Goal: Task Accomplishment & Management: Complete application form

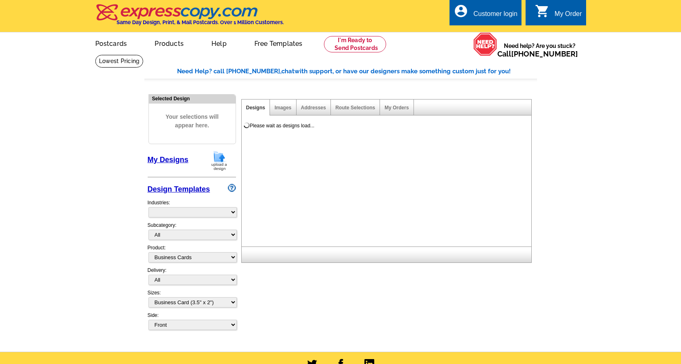
select select "3"
select select "5"
select select "973"
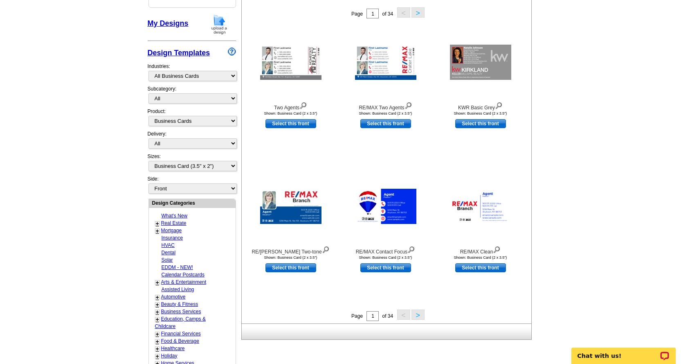
scroll to position [123, 0]
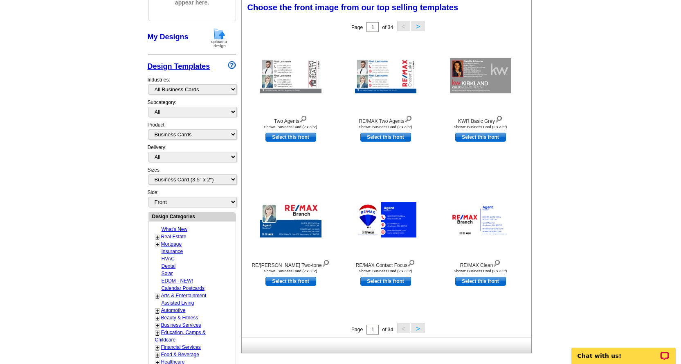
click at [422, 327] on button ">" at bounding box center [418, 328] width 13 height 10
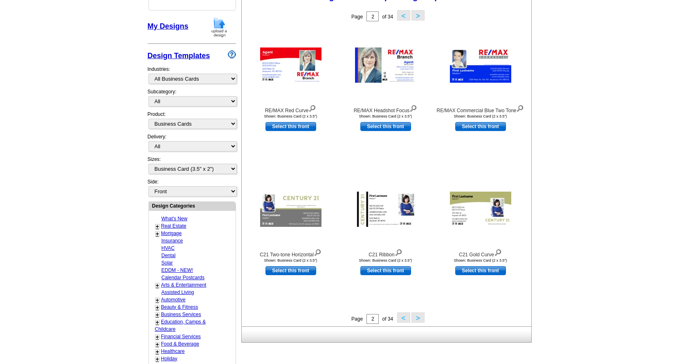
scroll to position [82, 0]
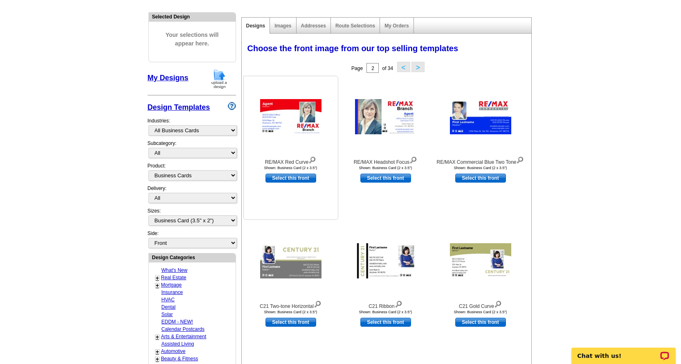
click at [302, 124] on img at bounding box center [290, 116] width 61 height 35
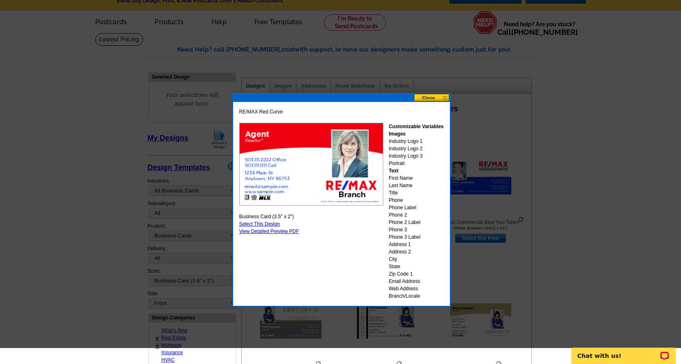
scroll to position [41, 0]
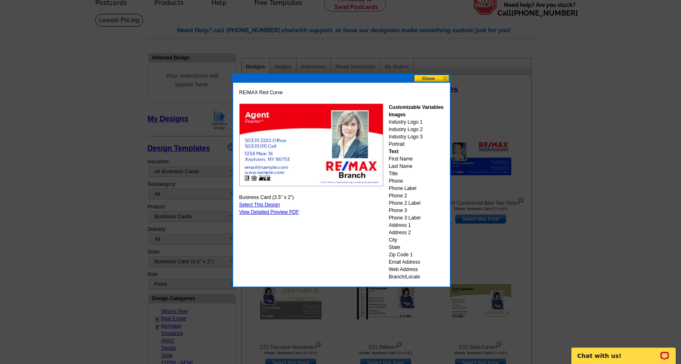
click at [444, 78] on button at bounding box center [432, 78] width 36 height 8
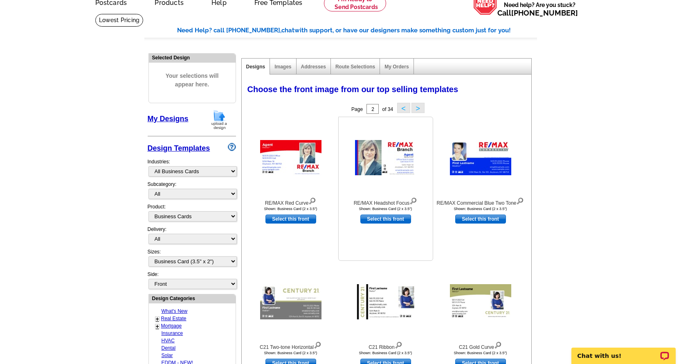
click at [399, 151] on img at bounding box center [385, 157] width 61 height 35
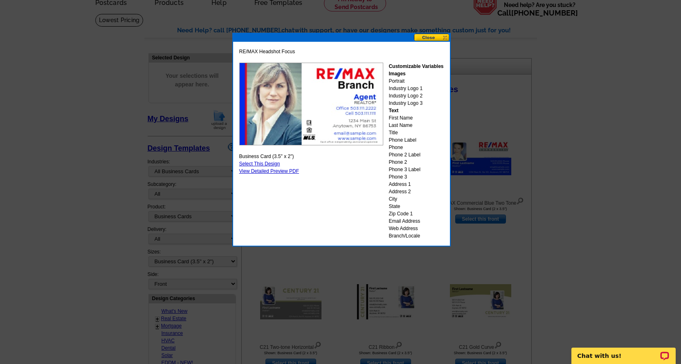
click at [444, 37] on button at bounding box center [432, 38] width 36 height 8
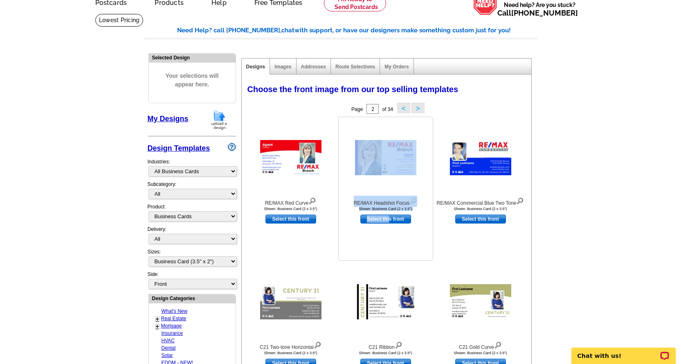
drag, startPoint x: 388, startPoint y: 219, endPoint x: 423, endPoint y: 174, distance: 56.9
click at [420, 178] on div "RE/MAX Headshot Focus Shown: Business Card (2 x 3.5") Select this front" at bounding box center [385, 189] width 95 height 144
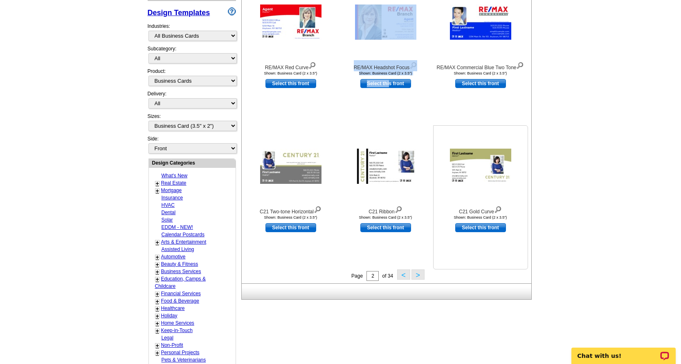
scroll to position [205, 0]
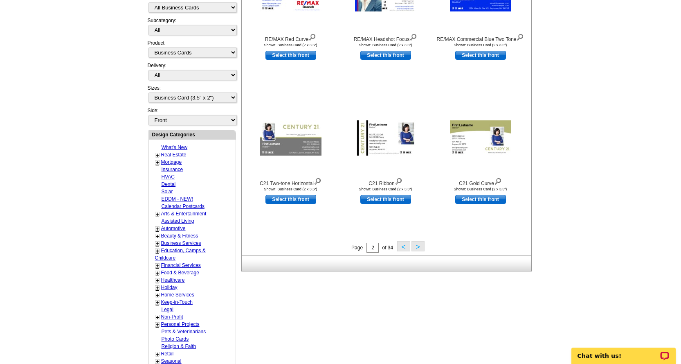
click at [425, 247] on div "Page 2 of 34 < >" at bounding box center [389, 247] width 290 height 12
click at [422, 248] on button ">" at bounding box center [418, 246] width 13 height 10
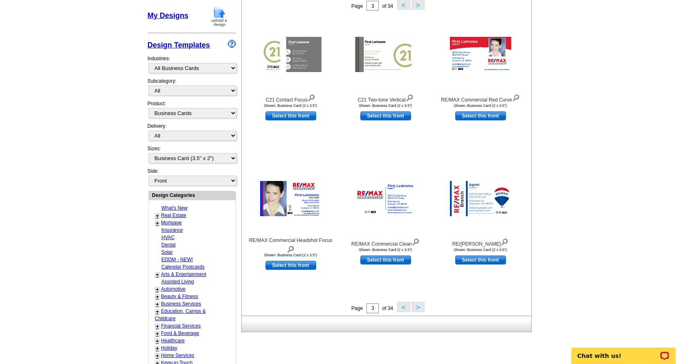
scroll to position [162, 0]
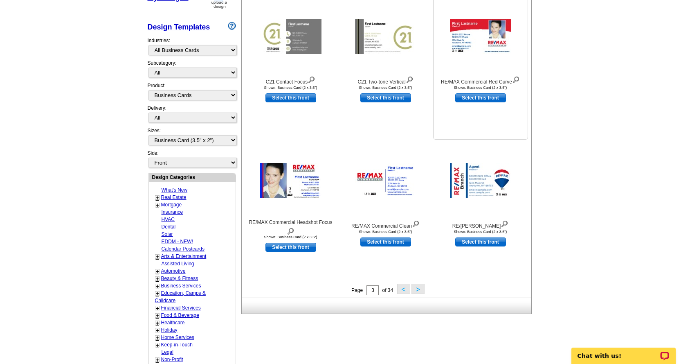
click at [488, 33] on img at bounding box center [480, 36] width 61 height 35
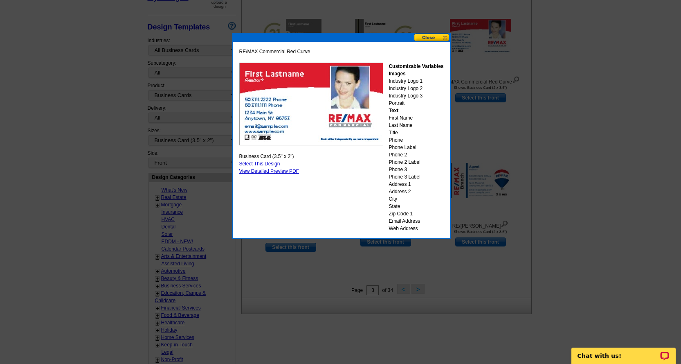
click at [444, 35] on button at bounding box center [432, 38] width 36 height 8
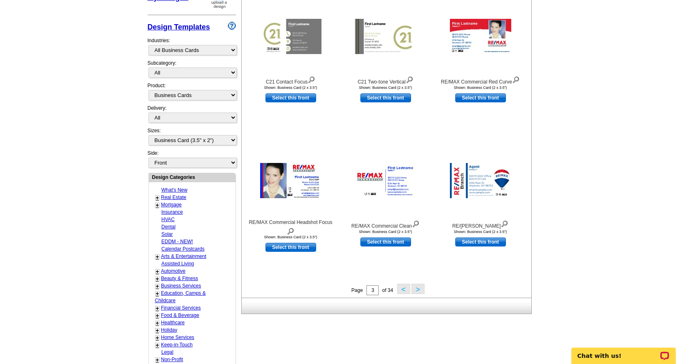
click at [416, 290] on button ">" at bounding box center [418, 289] width 13 height 10
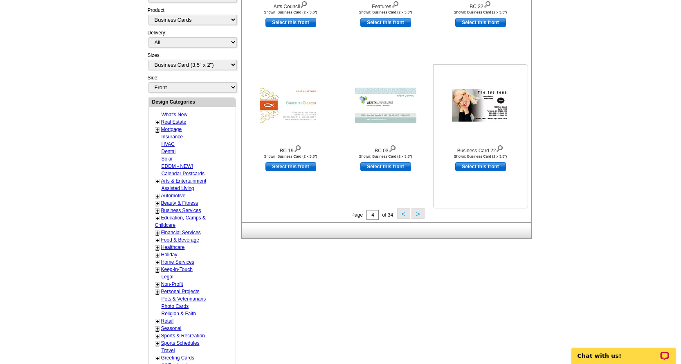
scroll to position [244, 0]
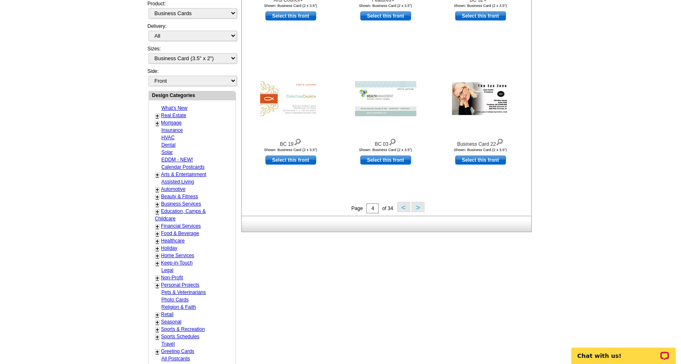
click at [419, 207] on button ">" at bounding box center [418, 207] width 13 height 10
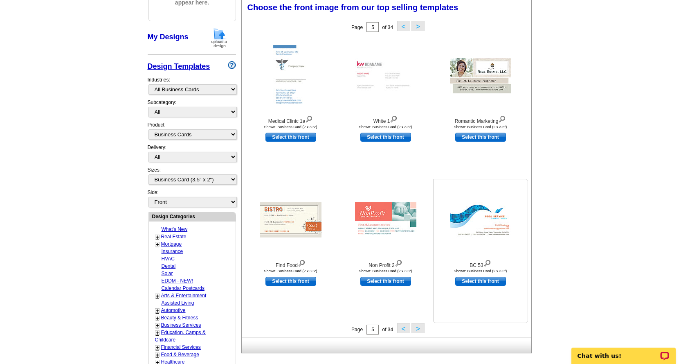
scroll to position [121, 0]
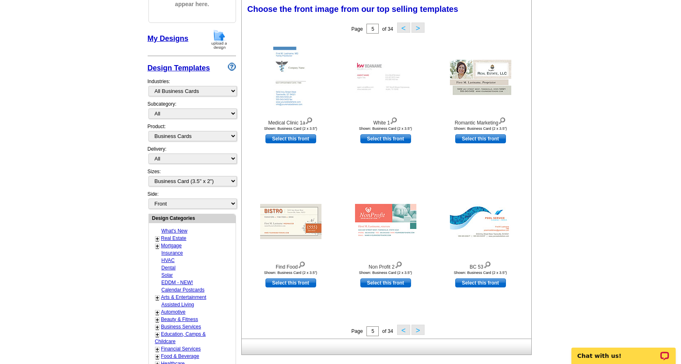
click at [401, 333] on button "<" at bounding box center [403, 330] width 13 height 10
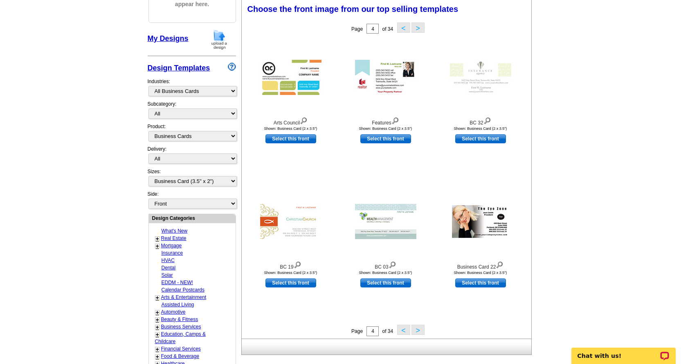
click at [404, 331] on button "<" at bounding box center [403, 330] width 13 height 10
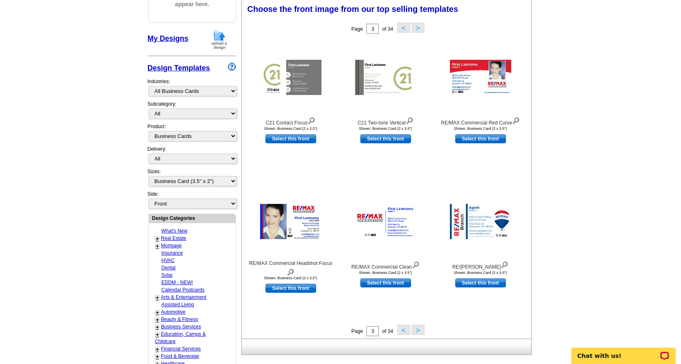
click at [405, 332] on button "<" at bounding box center [403, 330] width 13 height 10
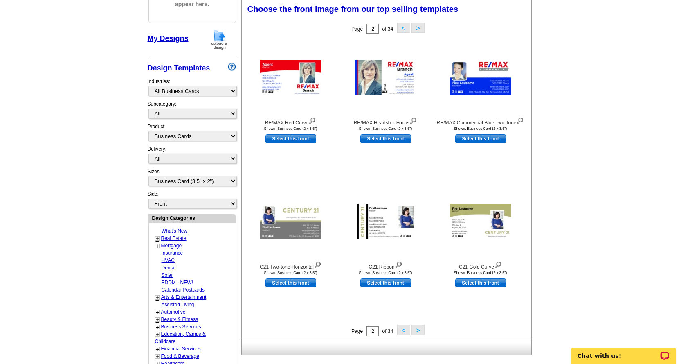
click at [404, 332] on button "<" at bounding box center [403, 330] width 13 height 10
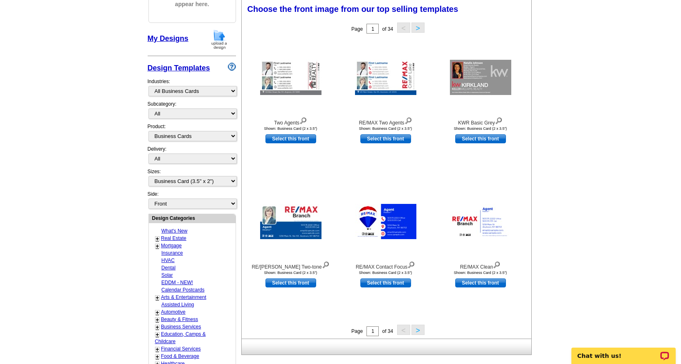
scroll to position [162, 0]
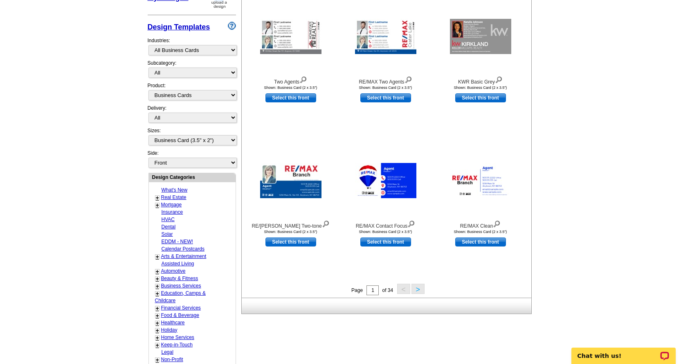
click at [419, 291] on button ">" at bounding box center [418, 289] width 13 height 10
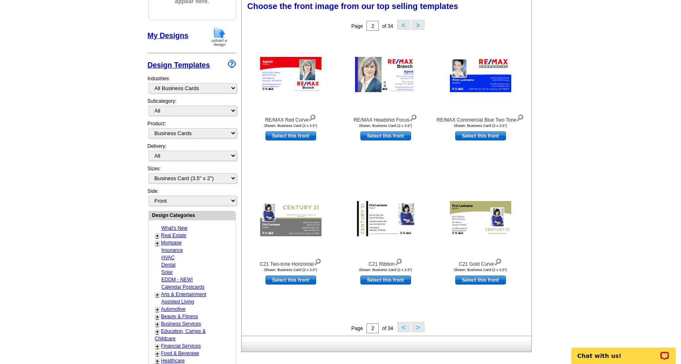
scroll to position [121, 0]
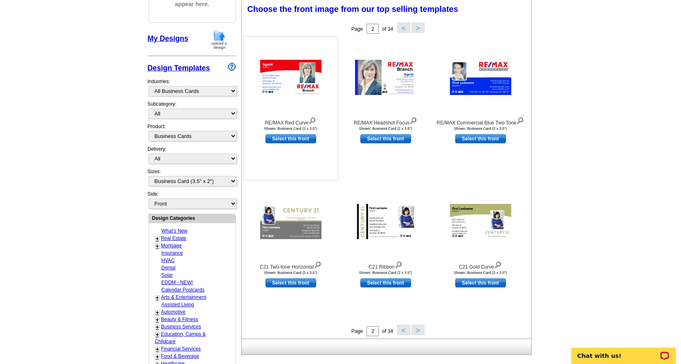
click at [293, 75] on img at bounding box center [290, 77] width 61 height 35
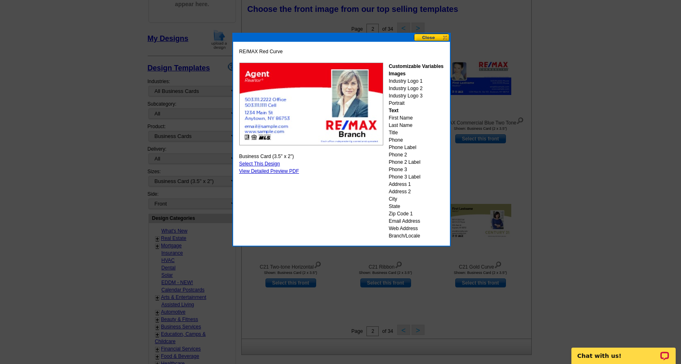
click at [434, 39] on button at bounding box center [432, 38] width 36 height 8
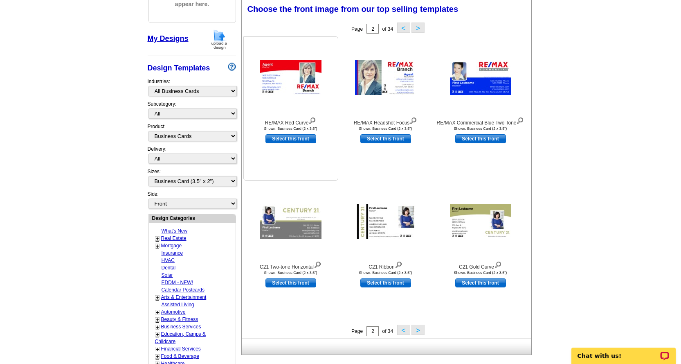
click at [300, 140] on link "Select this front" at bounding box center [291, 138] width 51 height 9
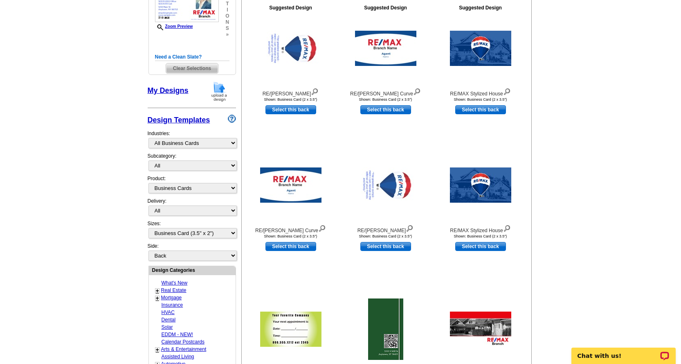
scroll to position [123, 0]
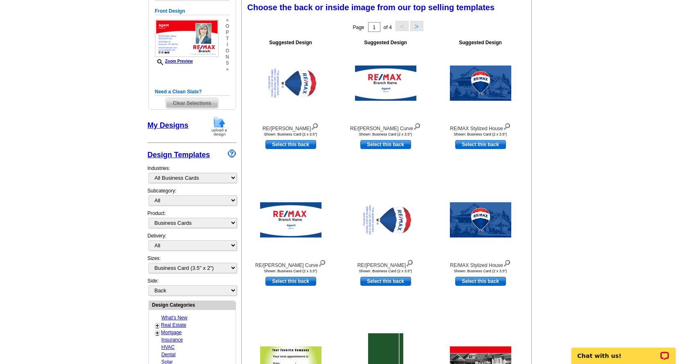
click at [419, 29] on button ">" at bounding box center [416, 26] width 13 height 10
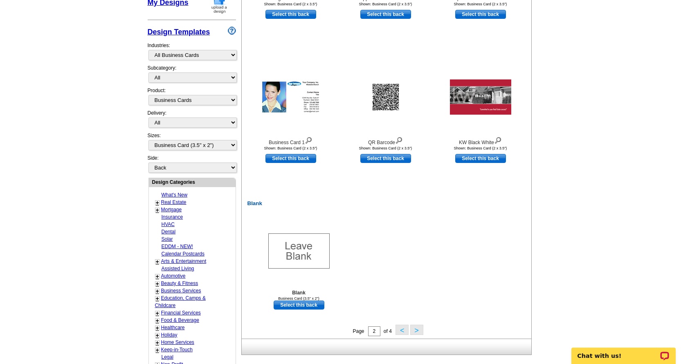
scroll to position [82, 0]
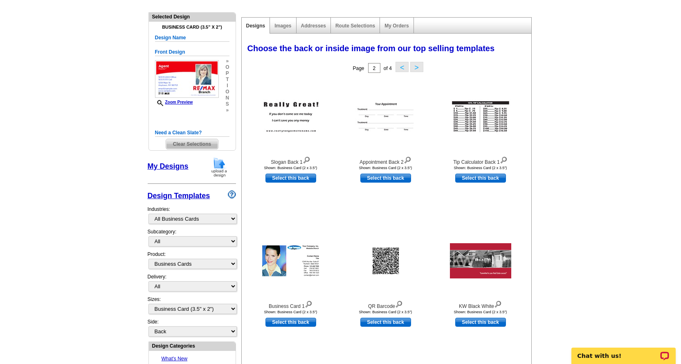
click at [418, 68] on button ">" at bounding box center [416, 67] width 13 height 10
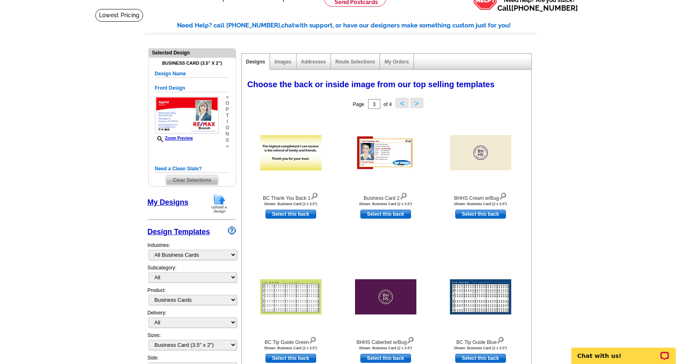
scroll to position [41, 0]
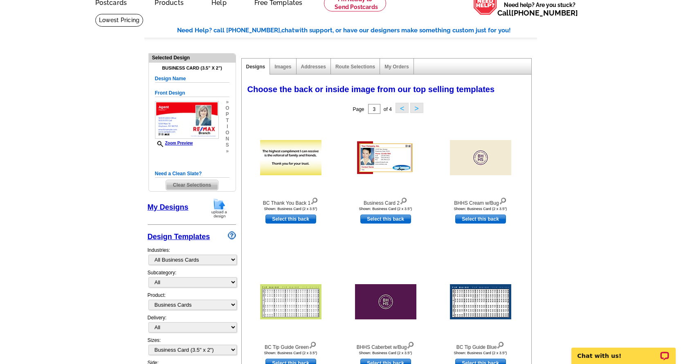
click at [419, 108] on button ">" at bounding box center [416, 108] width 13 height 10
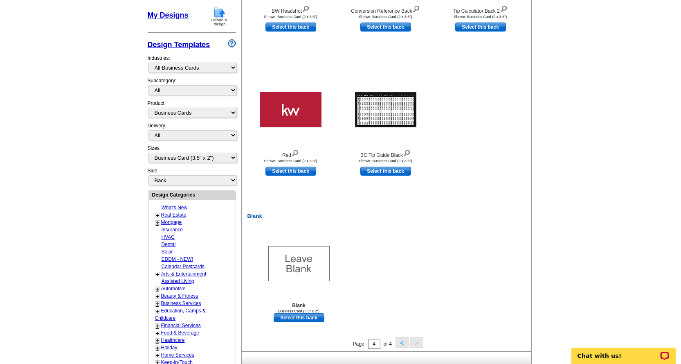
scroll to position [246, 0]
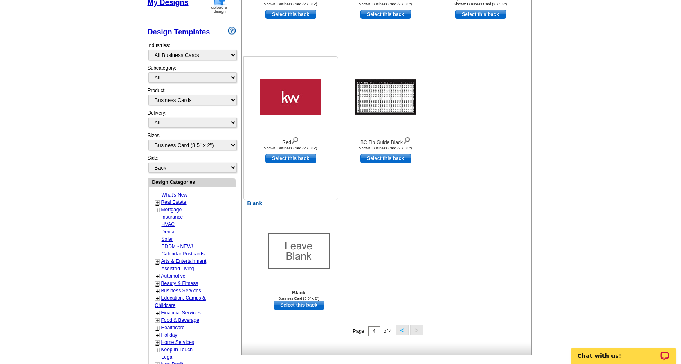
click at [300, 159] on link "Select this back" at bounding box center [291, 158] width 51 height 9
select select "front"
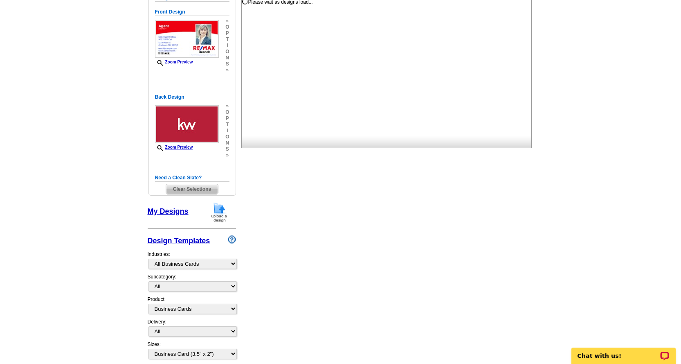
scroll to position [85, 0]
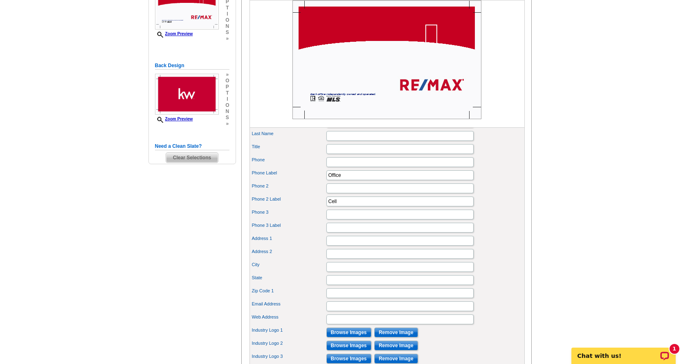
scroll to position [123, 0]
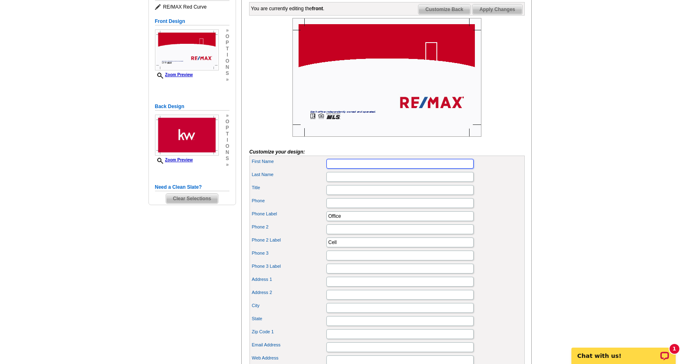
click at [359, 169] on input "First Name" at bounding box center [400, 164] width 147 height 10
type input "[PERSON_NAME]"
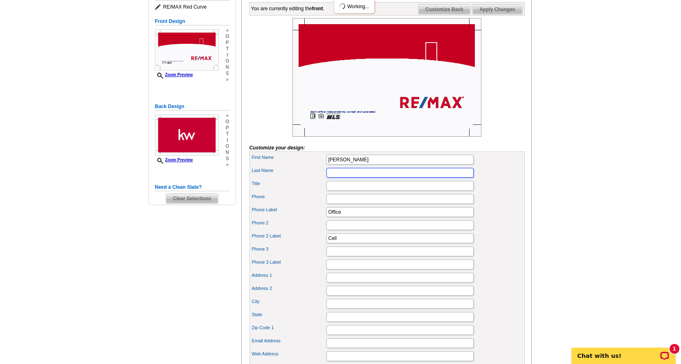
scroll to position [0, 0]
type input "[PERSON_NAME]"
type input "A"
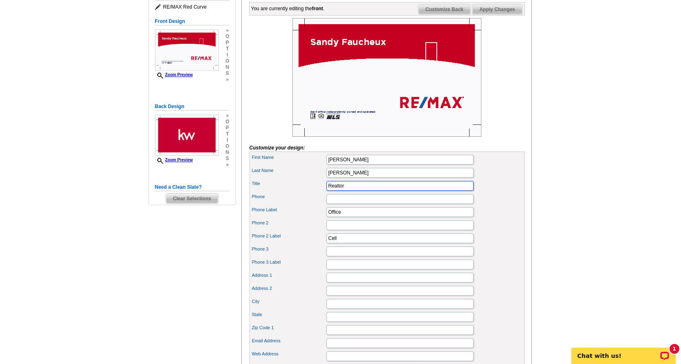
type input "Realtor"
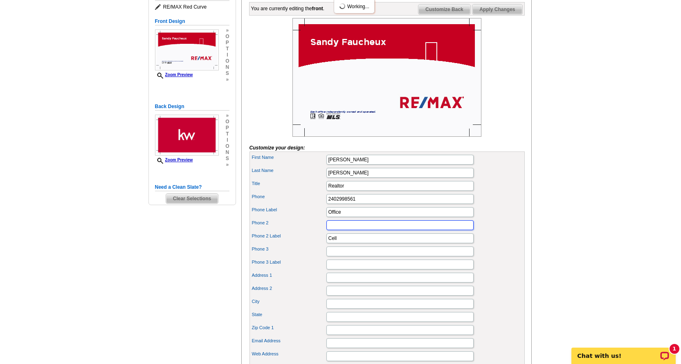
click at [348, 230] on input "Phone 2" at bounding box center [400, 225] width 147 height 10
drag, startPoint x: 336, startPoint y: 213, endPoint x: 358, endPoint y: 213, distance: 21.7
click at [336, 204] on input "2402998561" at bounding box center [400, 199] width 147 height 10
click at [345, 204] on input "240-2998561" at bounding box center [400, 199] width 147 height 10
type input "[PHONE_NUMBER]"
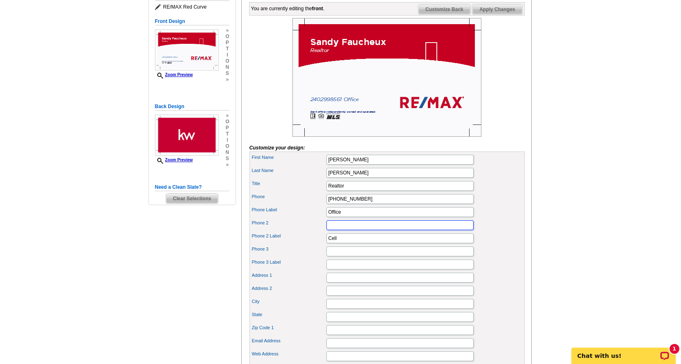
click at [338, 230] on input "Phone 2" at bounding box center [400, 225] width 147 height 10
click at [337, 230] on input "Phone 2" at bounding box center [400, 225] width 147 height 10
type input "[PHONE_NUMBER]"
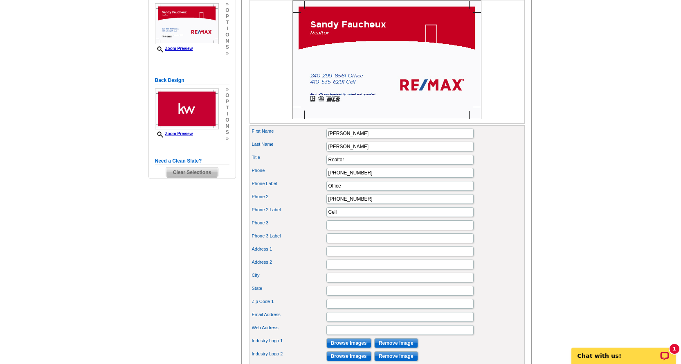
scroll to position [164, 0]
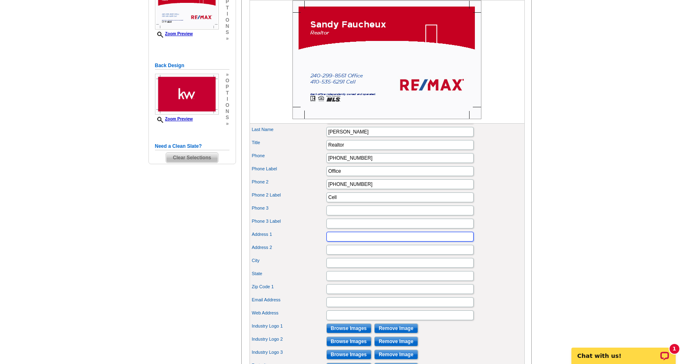
click at [341, 241] on input "Address 1" at bounding box center [400, 237] width 147 height 10
type input "[STREET_ADDRESS]"
type input "Unit A"
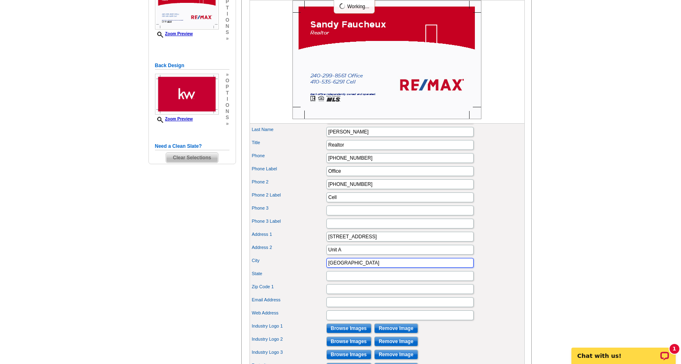
type input "[GEOGRAPHIC_DATA]"
type input "MD"
type input "20659"
drag, startPoint x: 341, startPoint y: 313, endPoint x: 342, endPoint y: 306, distance: 7.4
click at [341, 307] on input "Email Address" at bounding box center [400, 302] width 147 height 10
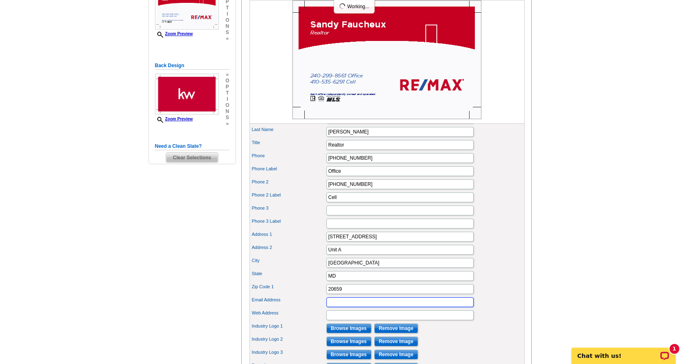
type input "l"
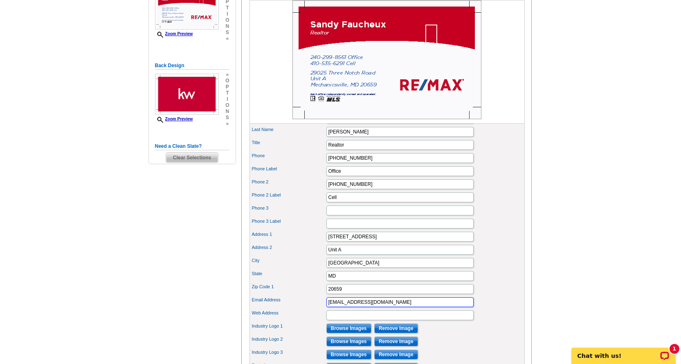
type input "[EMAIL_ADDRESS][DOMAIN_NAME]"
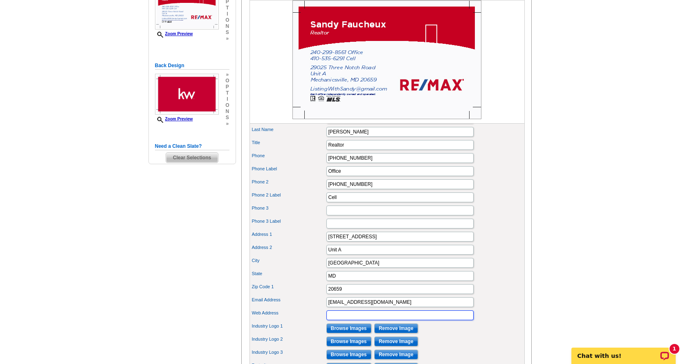
click at [354, 320] on input "Web Address" at bounding box center [400, 315] width 147 height 10
type input "[DOMAIN_NAME]"
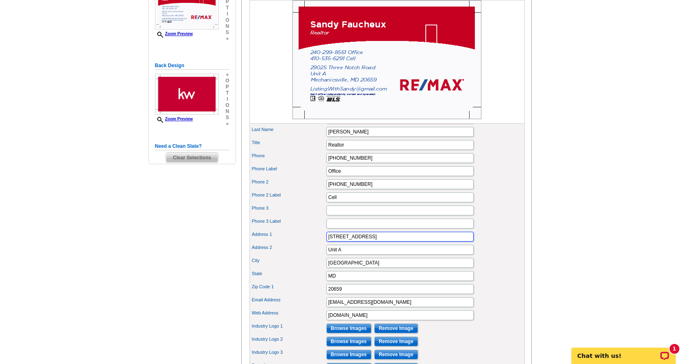
click at [391, 241] on input "[STREET_ADDRESS]" at bounding box center [400, 237] width 147 height 10
drag, startPoint x: 345, startPoint y: 265, endPoint x: 313, endPoint y: 264, distance: 31.6
click at [316, 256] on div "Address 2 Unit A" at bounding box center [387, 249] width 272 height 13
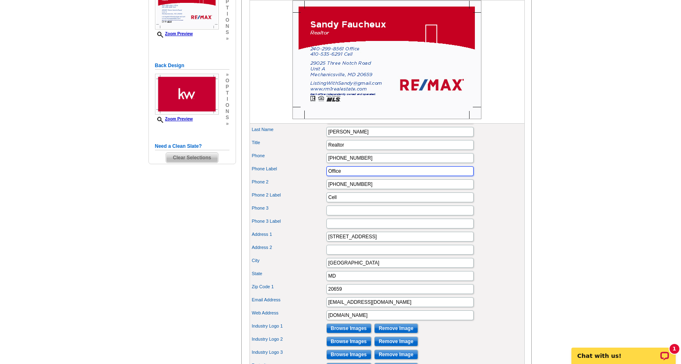
click at [361, 176] on input "Office" at bounding box center [400, 171] width 147 height 10
drag, startPoint x: 361, startPoint y: 186, endPoint x: 322, endPoint y: 189, distance: 38.6
click at [323, 178] on div "Phone Label Office" at bounding box center [387, 171] width 272 height 13
type input "Cell"
drag, startPoint x: 345, startPoint y: 212, endPoint x: 336, endPoint y: 209, distance: 9.6
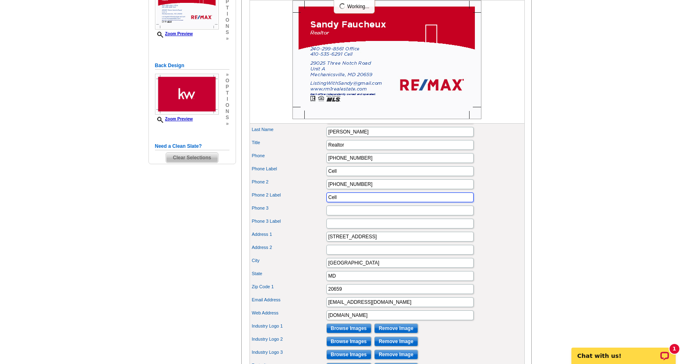
click at [345, 202] on input "Cell" at bounding box center [400, 197] width 147 height 10
drag, startPoint x: 336, startPoint y: 211, endPoint x: 320, endPoint y: 210, distance: 16.0
click at [320, 204] on div "Phone 2 Label Cell" at bounding box center [387, 197] width 272 height 13
type input "Office"
click at [588, 178] on main "Need Help? call 800-260-5887, chat with support, or have our designers make som…" at bounding box center [340, 175] width 681 height 569
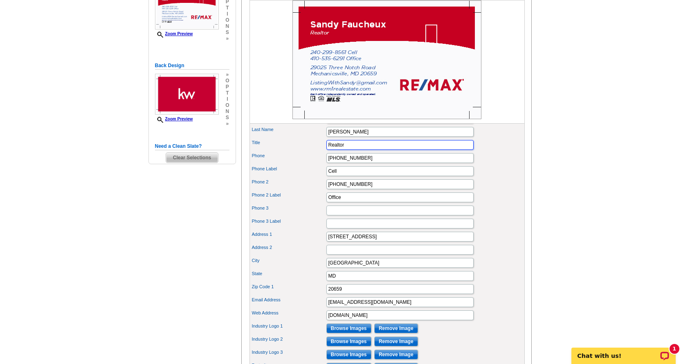
drag, startPoint x: 683, startPoint y: 11, endPoint x: 356, endPoint y: 160, distance: 358.8
click at [356, 150] on input "Realtor" at bounding box center [400, 145] width 147 height 10
drag, startPoint x: 353, startPoint y: 159, endPoint x: 313, endPoint y: 158, distance: 39.7
click at [319, 151] on div "Title Realtor" at bounding box center [387, 144] width 272 height 13
type input "Real Estate Agent"
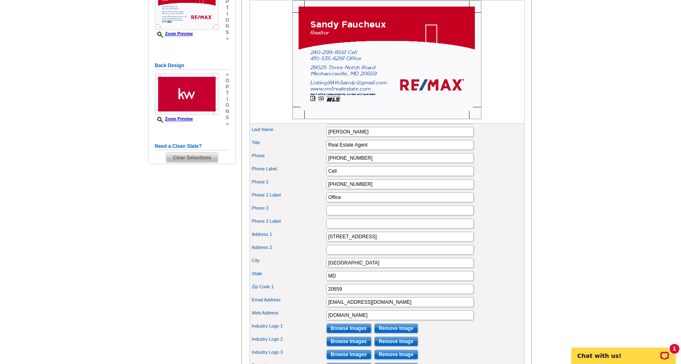
click at [100, 279] on main "Need Help? call 800-260-5887, chat with support, or have our designers make som…" at bounding box center [340, 175] width 681 height 569
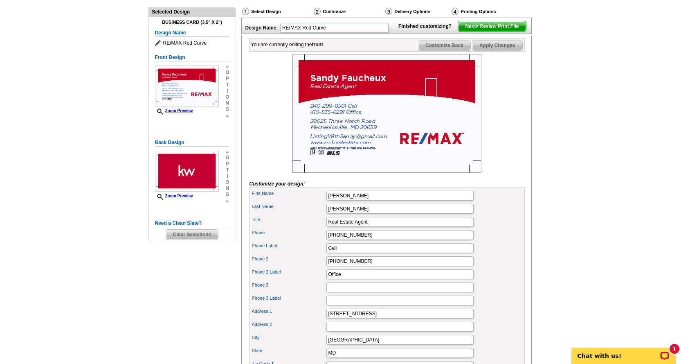
scroll to position [82, 0]
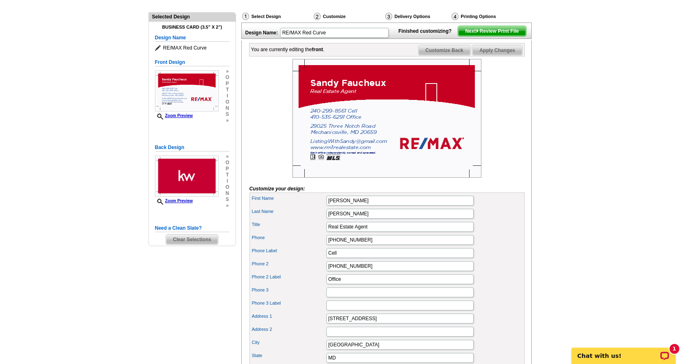
click at [443, 55] on span "Customize Back" at bounding box center [445, 50] width 52 height 10
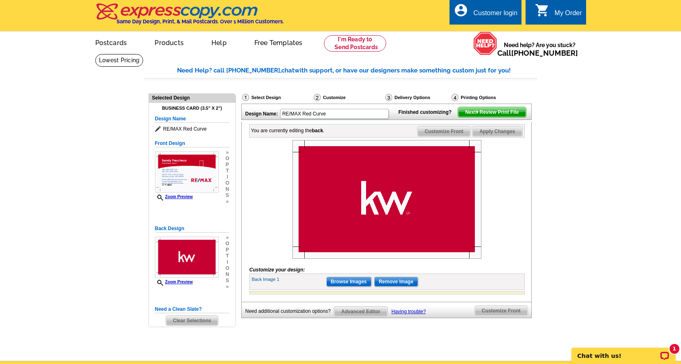
scroll to position [0, 0]
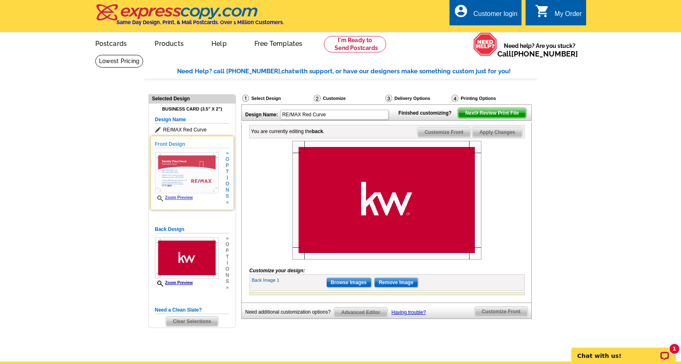
click at [194, 176] on img at bounding box center [187, 172] width 64 height 41
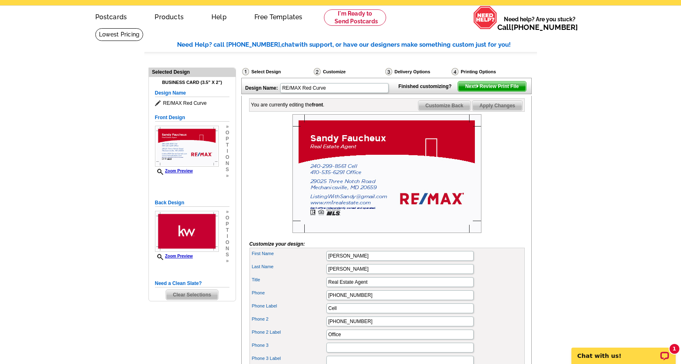
scroll to position [41, 0]
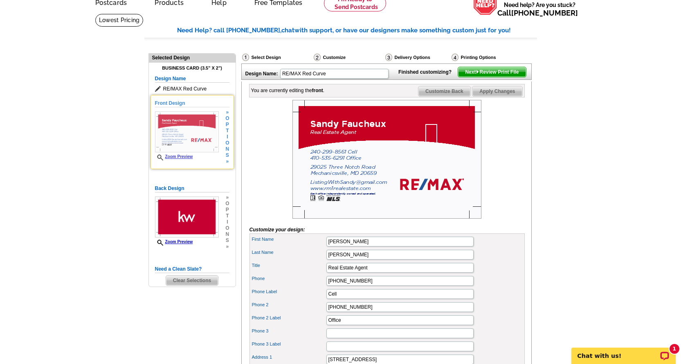
click at [228, 132] on span "t" at bounding box center [227, 131] width 4 height 6
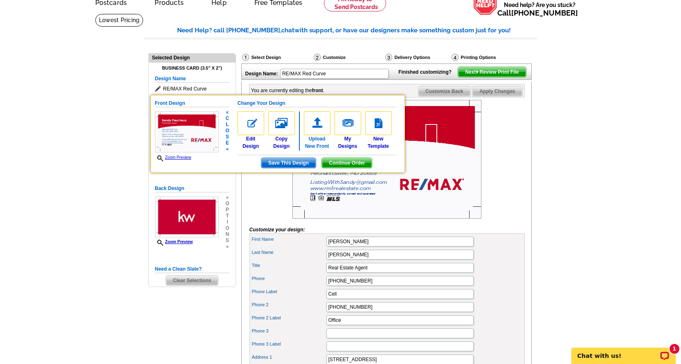
click at [320, 120] on img at bounding box center [317, 123] width 27 height 24
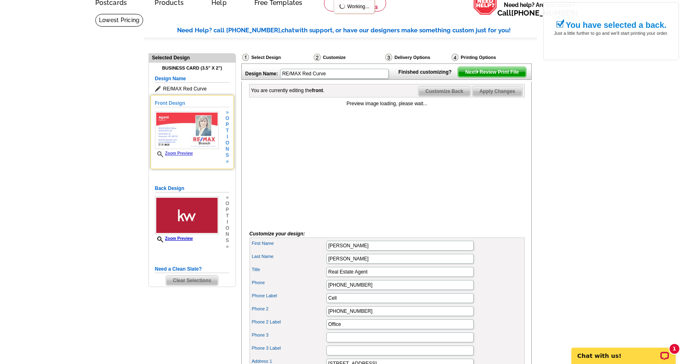
click at [224, 134] on div "» o p t i o n s »" at bounding box center [226, 136] width 6 height 55
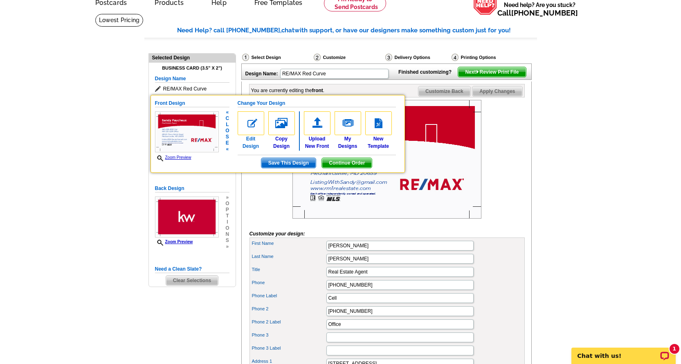
click at [251, 126] on img at bounding box center [251, 123] width 27 height 24
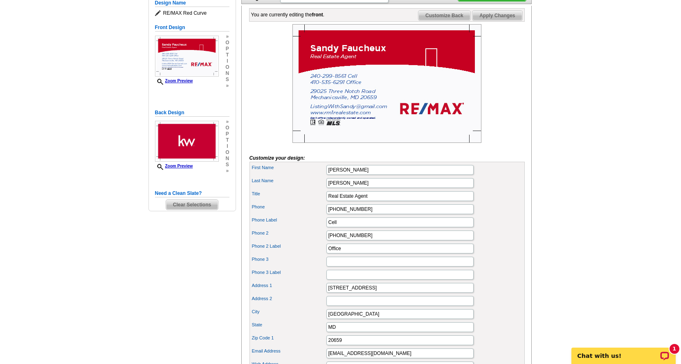
scroll to position [123, 0]
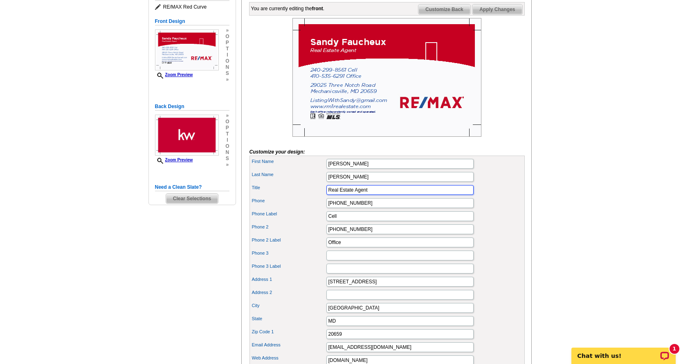
drag, startPoint x: 355, startPoint y: 203, endPoint x: 318, endPoint y: 207, distance: 37.5
click at [318, 196] on div "Title Real Estate Agent" at bounding box center [387, 189] width 272 height 13
type input "Agent"
click at [369, 195] on input "Real Estate Agent" at bounding box center [400, 190] width 147 height 10
drag, startPoint x: 377, startPoint y: 201, endPoint x: 310, endPoint y: 201, distance: 66.7
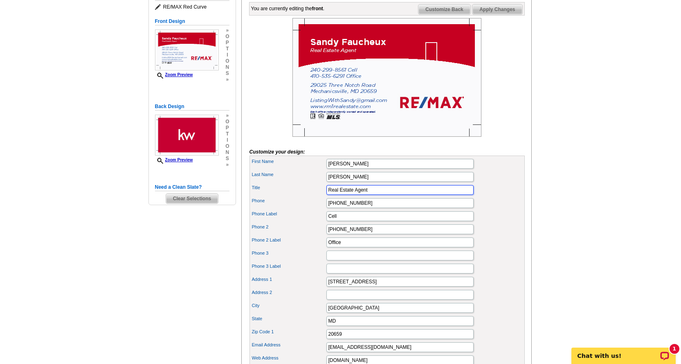
click at [311, 196] on div "Title Real Estate Agent" at bounding box center [387, 189] width 272 height 13
type input "G"
type input "Agent"
click at [579, 203] on main "Need Help? call [PHONE_NUMBER], chat with support, or have our designers make s…" at bounding box center [340, 218] width 681 height 573
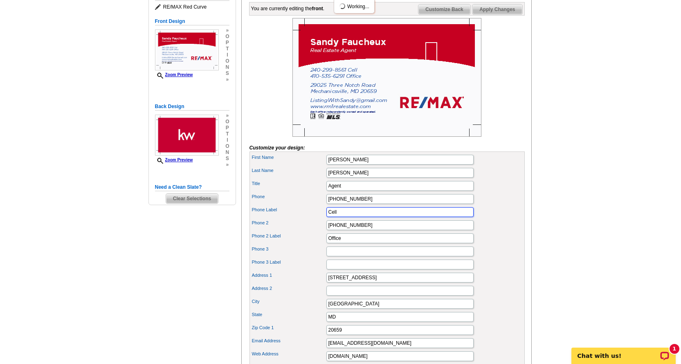
click at [406, 217] on input "Cell" at bounding box center [400, 212] width 147 height 10
click at [396, 282] on input "[STREET_ADDRESS]" at bounding box center [400, 278] width 147 height 10
type input "[STREET_ADDRESS]"
click at [581, 170] on main "Need Help? call [PHONE_NUMBER], chat with support, or have our designers make s…" at bounding box center [340, 216] width 681 height 569
